Goal: Transaction & Acquisition: Purchase product/service

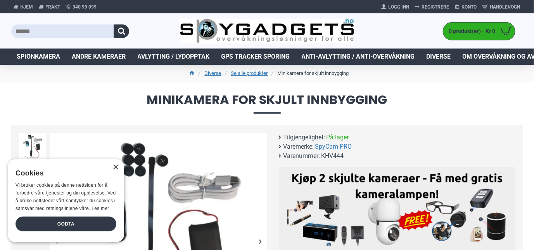
click at [116, 171] on div "× Cookies Vi bruker cookies på denne nettsiden for å forbedre våre tjenester og…" at bounding box center [66, 200] width 116 height 83
click at [115, 169] on div "×" at bounding box center [116, 168] width 6 height 6
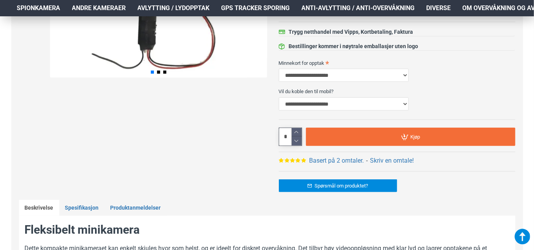
scroll to position [272, 0]
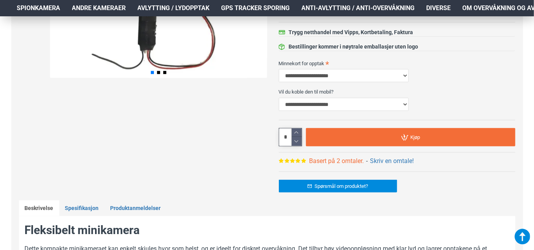
click at [322, 161] on link "Basert på 2 omtaler." at bounding box center [336, 160] width 55 height 9
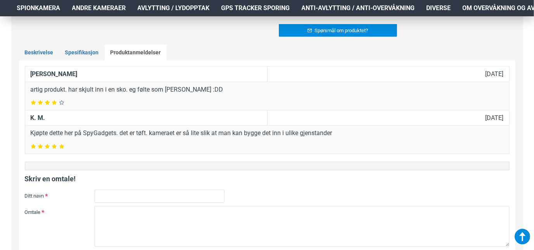
scroll to position [437, 0]
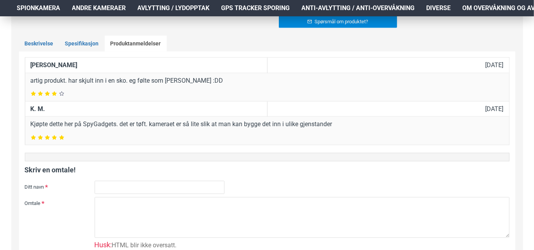
click at [320, 123] on p "Kjøpte dette her på SpyGadgets. det er tøft. kameraet er så lite slik at man ka…" at bounding box center [267, 124] width 473 height 9
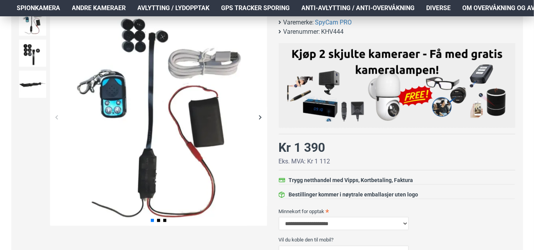
scroll to position [0, 0]
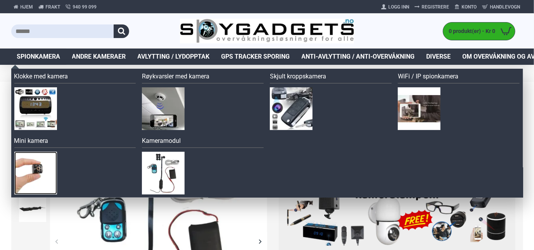
click at [33, 172] on img at bounding box center [35, 173] width 43 height 43
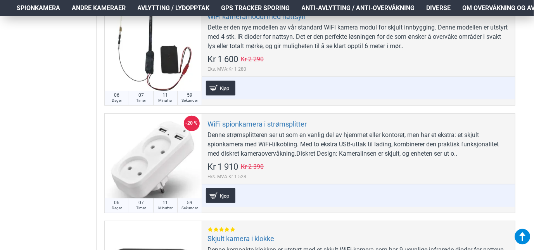
scroll to position [1284, 0]
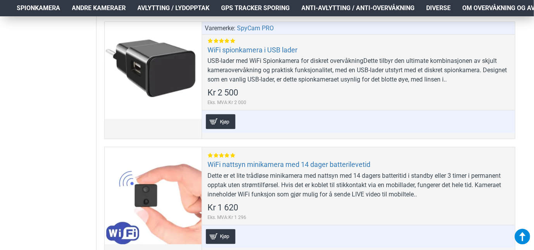
scroll to position [2047, 0]
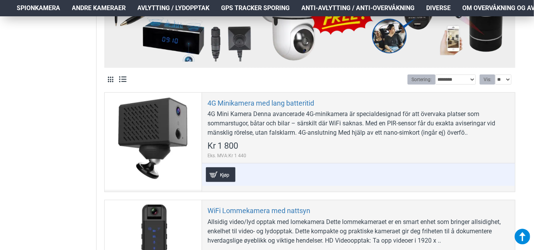
scroll to position [262, 0]
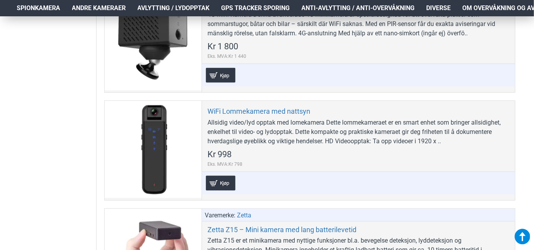
scroll to position [361, 0]
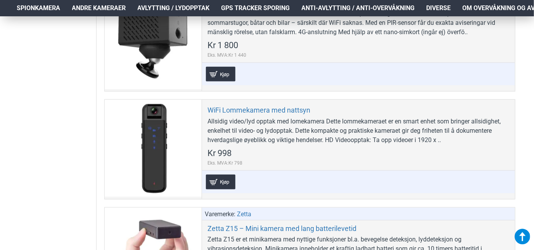
click at [86, 150] on aside "Filter Nullstill Pris Kr 998 Kr 2 900 Kr 998 Kr 2 900 Kr 998 — Kr 2 900 *******…" at bounding box center [53, 237] width 85 height 946
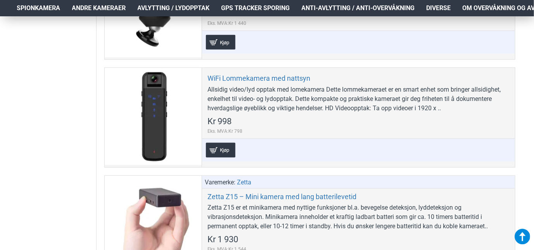
scroll to position [392, 0]
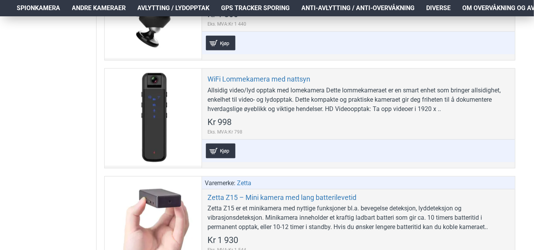
click at [75, 159] on aside "Filter Nullstill Pris Kr 998 Kr 2 900 Kr 998 Kr 2 900 Kr 998 — Kr 2 900 *******…" at bounding box center [53, 206] width 85 height 946
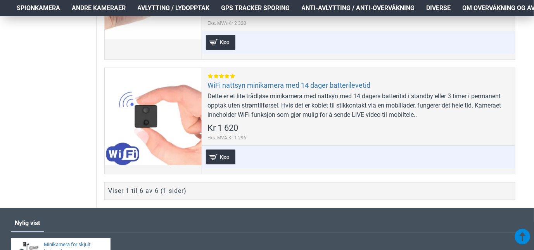
scroll to position [864, 0]
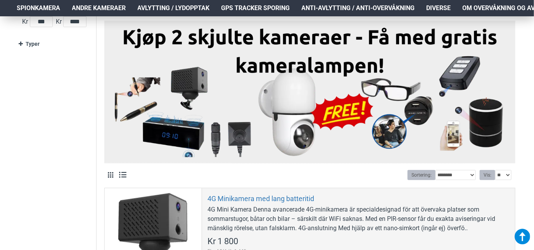
scroll to position [147, 0]
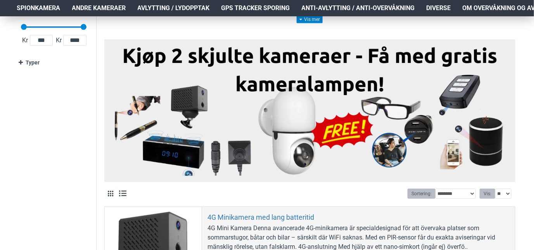
click at [274, 29] on div "Mini kamera er et lite kamera som kan monteres enkelt pga liten størrelse. De f…" at bounding box center [309, 12] width 411 height 53
click at [226, 23] on div "Mini kamera er et lite kamera som kan monteres enkelt pga liten størrelse. De f…" at bounding box center [309, 4] width 411 height 37
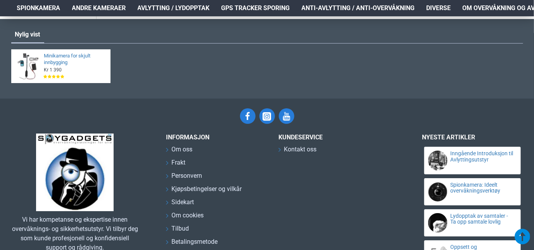
scroll to position [1109, 0]
